Goal: Task Accomplishment & Management: Manage account settings

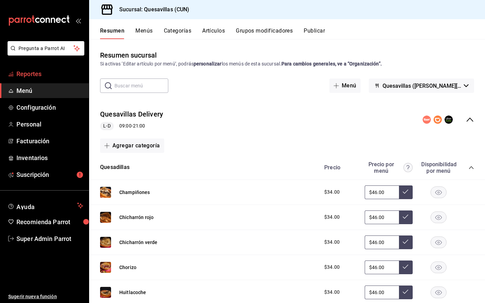
click at [42, 70] on span "Reportes" at bounding box center [49, 73] width 67 height 9
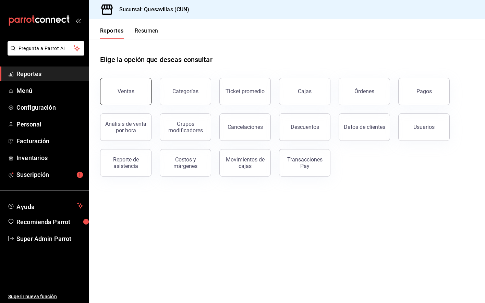
click at [112, 94] on button "Ventas" at bounding box center [125, 91] width 51 height 27
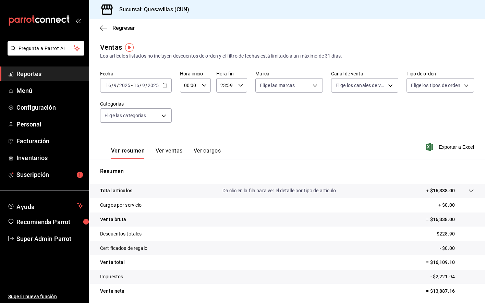
click at [137, 80] on div "[DATE] [DATE] - [DATE] [DATE]" at bounding box center [136, 85] width 72 height 14
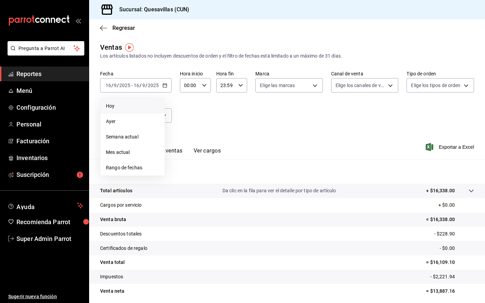
click at [125, 105] on span "Hoy" at bounding box center [132, 106] width 53 height 7
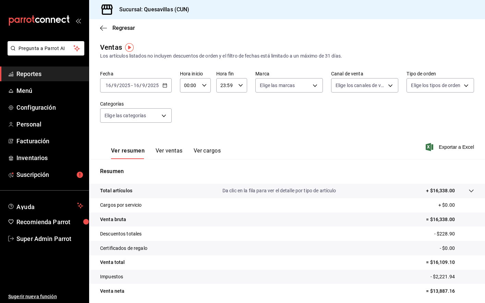
click at [156, 80] on div "[DATE] [DATE] - [DATE] [DATE]" at bounding box center [136, 85] width 72 height 14
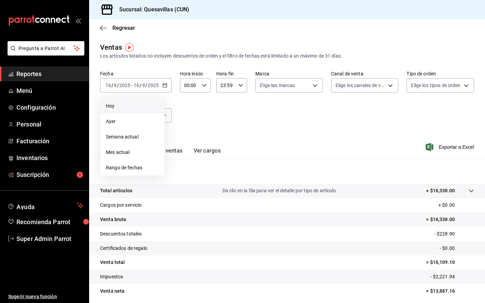
click at [125, 111] on li "Hoy" at bounding box center [132, 105] width 64 height 15
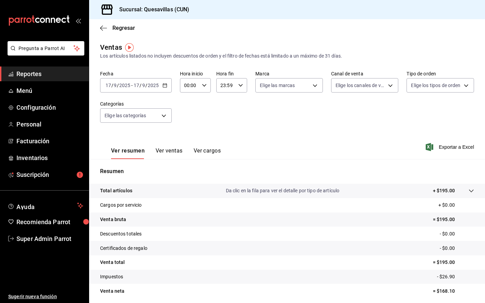
click at [171, 151] on button "Ver ventas" at bounding box center [169, 153] width 27 height 12
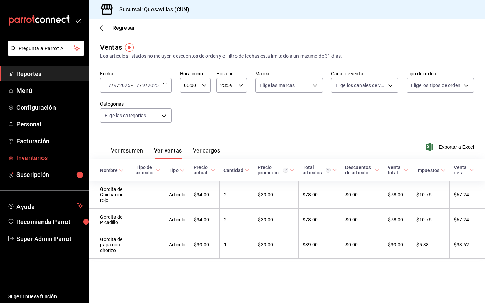
click at [46, 158] on span "Inventarios" at bounding box center [49, 157] width 67 height 9
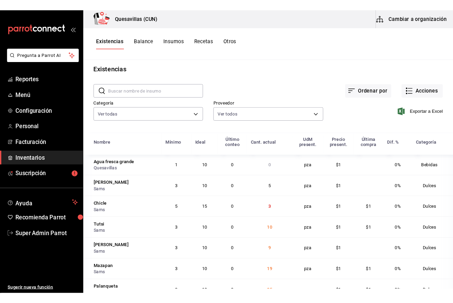
scroll to position [0, 0]
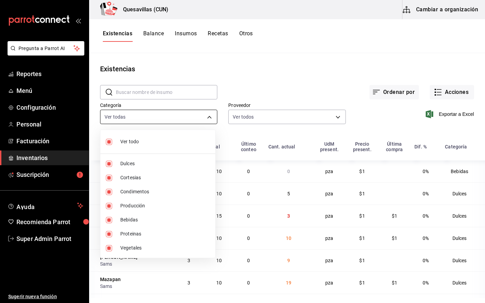
click at [164, 120] on body "Pregunta a Parrot AI Reportes Menú Configuración Personal Facturación Inventari…" at bounding box center [242, 149] width 485 height 298
click at [134, 140] on span "Ver todo" at bounding box center [165, 141] width 90 height 7
checkbox input "false"
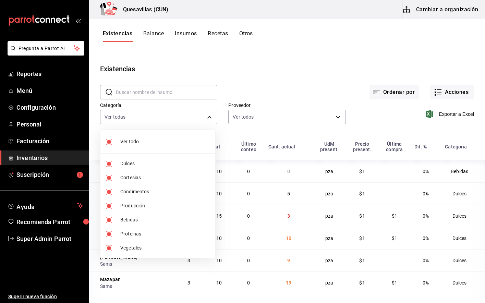
checkbox input "false"
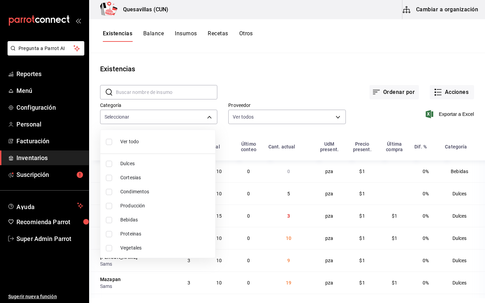
click at [142, 220] on span "Bebidas" at bounding box center [165, 219] width 90 height 7
type input "436c0d14-2a30-4569-a11c-a678f70513f5"
checkbox input "true"
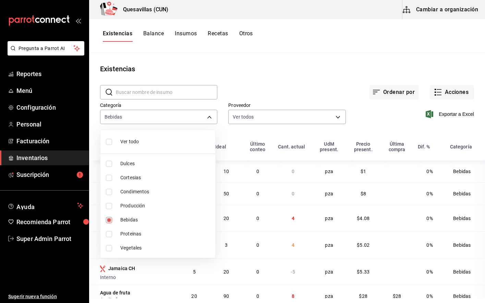
click at [260, 74] on div at bounding box center [242, 151] width 485 height 303
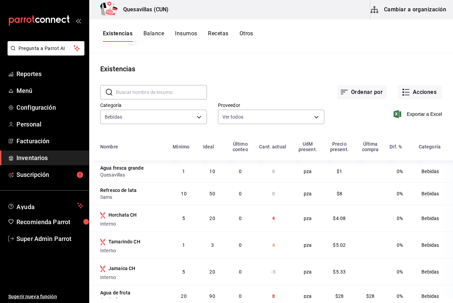
click at [255, 223] on td "4" at bounding box center [273, 218] width 37 height 27
click at [256, 43] on div "Existencias Balance Insumos Recetas Otros" at bounding box center [271, 36] width 364 height 34
click at [424, 94] on button "Acciones" at bounding box center [419, 92] width 44 height 14
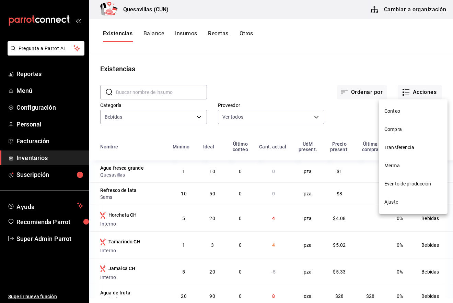
click at [405, 183] on span "Evento de producción" at bounding box center [413, 183] width 58 height 7
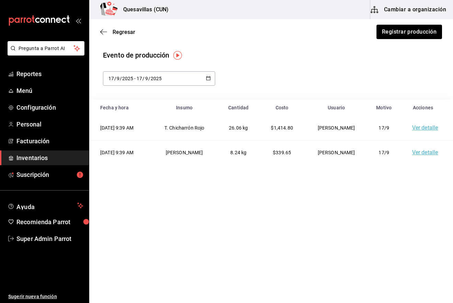
click at [199, 79] on div "2025-09-17 17 / 9 / 2025 - 2025-09-17 17 / 9 / 2025" at bounding box center [159, 78] width 112 height 14
click at [133, 118] on li "Ayer" at bounding box center [135, 115] width 65 height 15
type input "[DATE]"
type input "16"
type input "[DATE]"
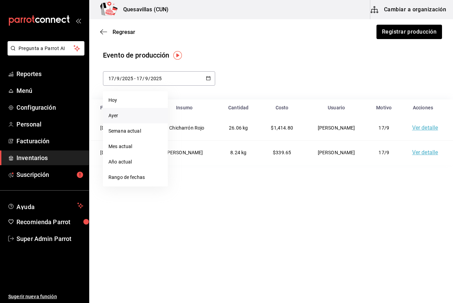
type input "16"
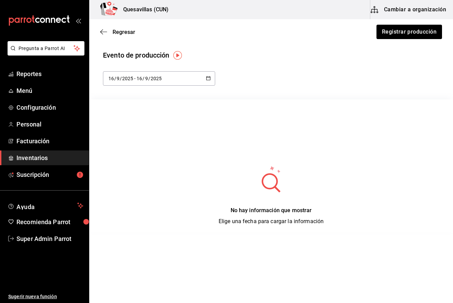
click at [159, 82] on div "[DATE] [DATE] - [DATE] [DATE]" at bounding box center [159, 78] width 112 height 14
click at [211, 167] on div "No hay información que mostrar Elige una fecha para cargar la información" at bounding box center [271, 195] width 364 height 60
click at [100, 35] on icon "button" at bounding box center [103, 32] width 7 height 6
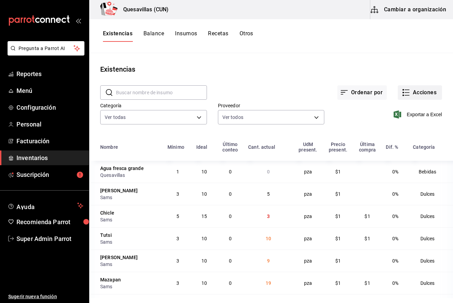
click at [412, 93] on button "Acciones" at bounding box center [419, 92] width 44 height 14
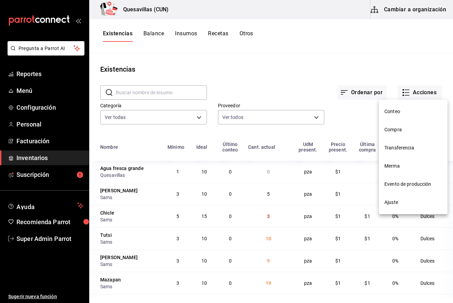
click at [402, 210] on li "Ajuste" at bounding box center [413, 202] width 69 height 18
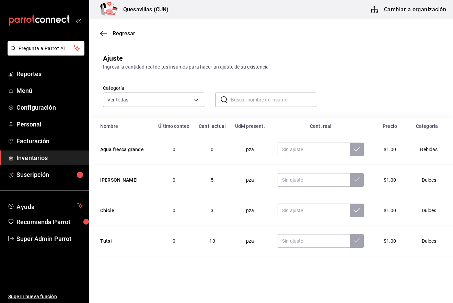
click at [217, 132] on th "Cant. actual" at bounding box center [212, 126] width 36 height 16
click at [238, 123] on th "UdM present." at bounding box center [249, 126] width 39 height 16
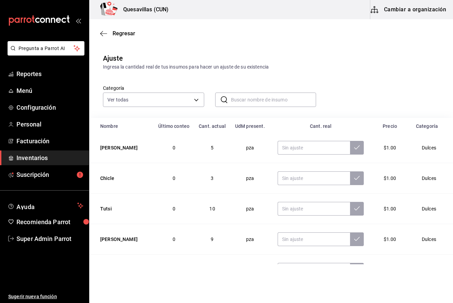
scroll to position [32, 0]
click at [299, 214] on input "text" at bounding box center [313, 209] width 72 height 14
type input "12.00"
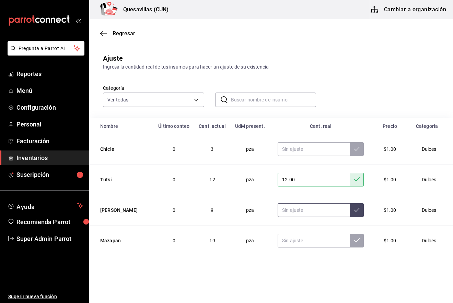
click at [302, 208] on input "text" at bounding box center [313, 210] width 72 height 14
type input "0.00"
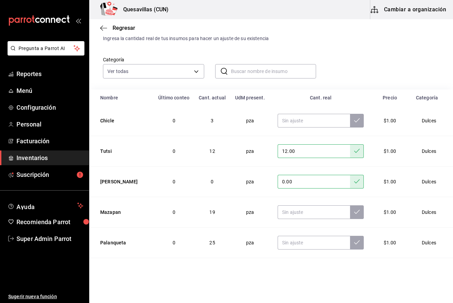
scroll to position [46, 0]
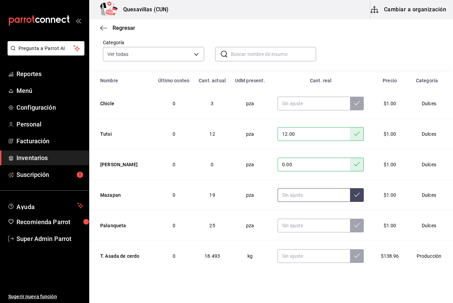
click at [293, 193] on input "text" at bounding box center [313, 195] width 72 height 14
type input "20.00"
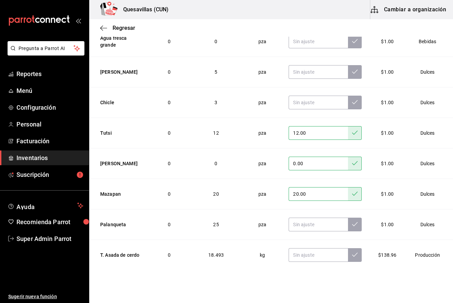
scroll to position [0, 0]
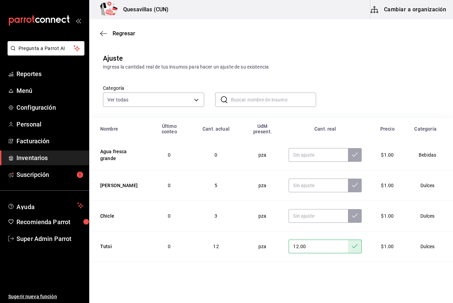
click at [382, 88] on div "Categoría Ver todas 443e0117-2505-455b-86bb-778d5150c9f2,747e0d3f-20b3-4418-9da…" at bounding box center [260, 89] width 336 height 36
